Goal: Check status

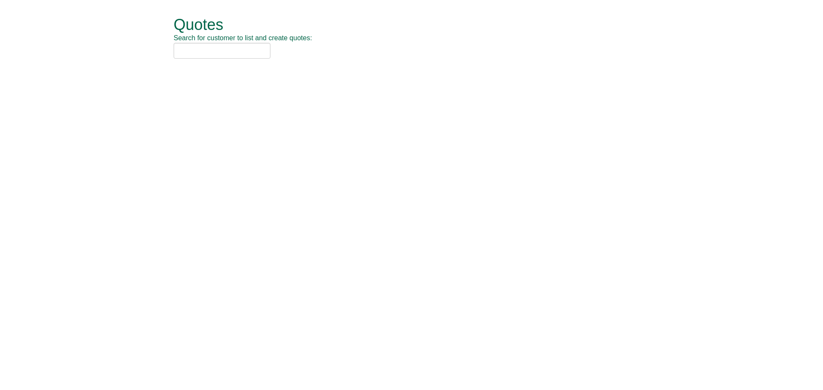
click at [214, 76] on html "Quotes Search for customer to list and create quotes: Quotes New Quote No. Cust…" at bounding box center [411, 38] width 823 height 76
click at [219, 68] on div "Quotes Search for customer to list and create quotes:" at bounding box center [418, 38] width 488 height 76
click at [156, 69] on form "Quotes Search for customer to list and create quotes: Quotes New Quote No. Cust…" at bounding box center [411, 38] width 823 height 76
click at [152, 48] on form "Quotes Search for customer to list and create quotes: Quotes New Quote No. Cust…" at bounding box center [411, 38] width 823 height 76
click at [296, 48] on div at bounding box center [402, 51] width 456 height 16
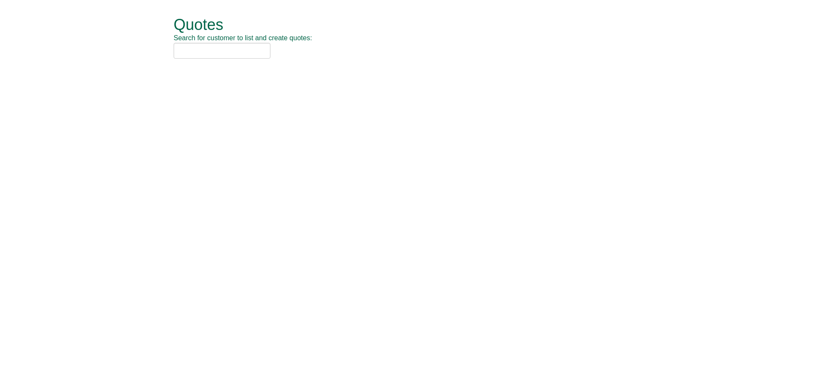
click at [285, 73] on div "Quotes Search for customer to list and create quotes:" at bounding box center [418, 38] width 488 height 76
click at [215, 76] on div "Quotes Search for customer to list and create quotes:" at bounding box center [418, 38] width 488 height 76
click at [151, 73] on form "Quotes Search for customer to list and create quotes: Quotes New Quote No. Cust…" at bounding box center [411, 38] width 823 height 76
click at [159, 51] on form "Quotes Search for customer to list and create quotes: Quotes New Quote No. Cust…" at bounding box center [411, 38] width 823 height 76
click at [287, 52] on div at bounding box center [402, 51] width 456 height 16
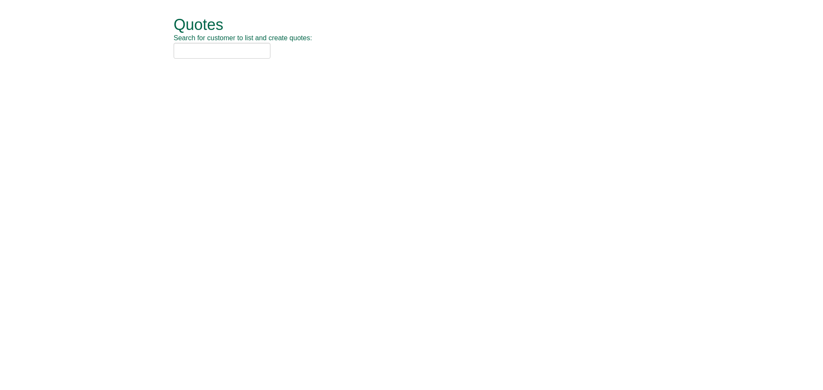
click at [287, 71] on div "Quotes Search for customer to list and create quotes:" at bounding box center [418, 38] width 488 height 76
click at [217, 72] on div "Quotes Search for customer to list and create quotes:" at bounding box center [418, 38] width 488 height 76
click at [141, 69] on form "Quotes Search for customer to list and create quotes: Quotes New Quote No. Cust…" at bounding box center [411, 38] width 823 height 76
drag, startPoint x: 376, startPoint y: 174, endPoint x: 199, endPoint y: 56, distance: 212.2
click at [384, 76] on html "Quotes Search for customer to list and create quotes: Quotes New Quote No. Cust…" at bounding box center [411, 38] width 823 height 76
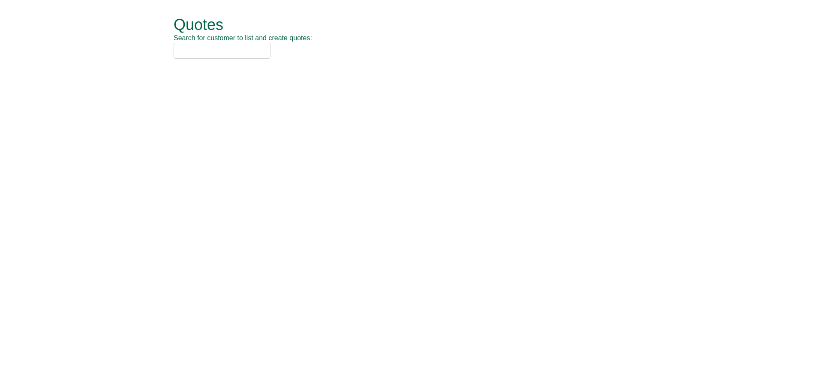
click at [186, 52] on input "text" at bounding box center [222, 51] width 97 height 16
click at [198, 52] on input "text" at bounding box center [222, 51] width 97 height 16
drag, startPoint x: 216, startPoint y: 51, endPoint x: 233, endPoint y: 51, distance: 16.7
click at [218, 51] on input "text" at bounding box center [222, 51] width 97 height 16
click at [241, 51] on input "text" at bounding box center [222, 51] width 97 height 16
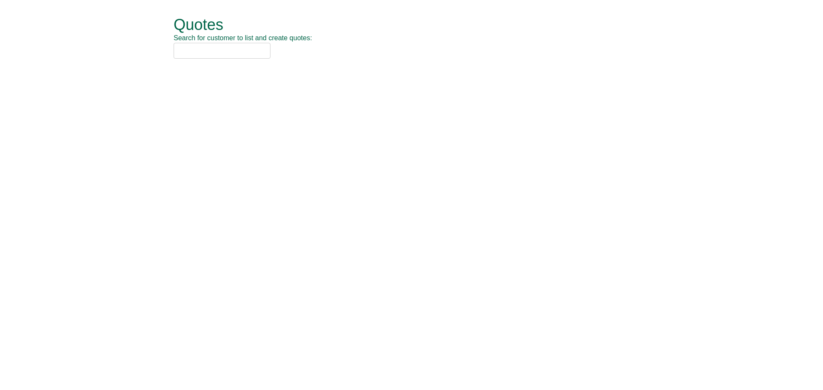
click at [249, 51] on input "text" at bounding box center [222, 51] width 97 height 16
click at [262, 51] on input "text" at bounding box center [222, 51] width 97 height 16
click at [281, 52] on div at bounding box center [402, 51] width 456 height 16
click at [311, 52] on div at bounding box center [402, 51] width 456 height 16
